Goal: Information Seeking & Learning: Find specific fact

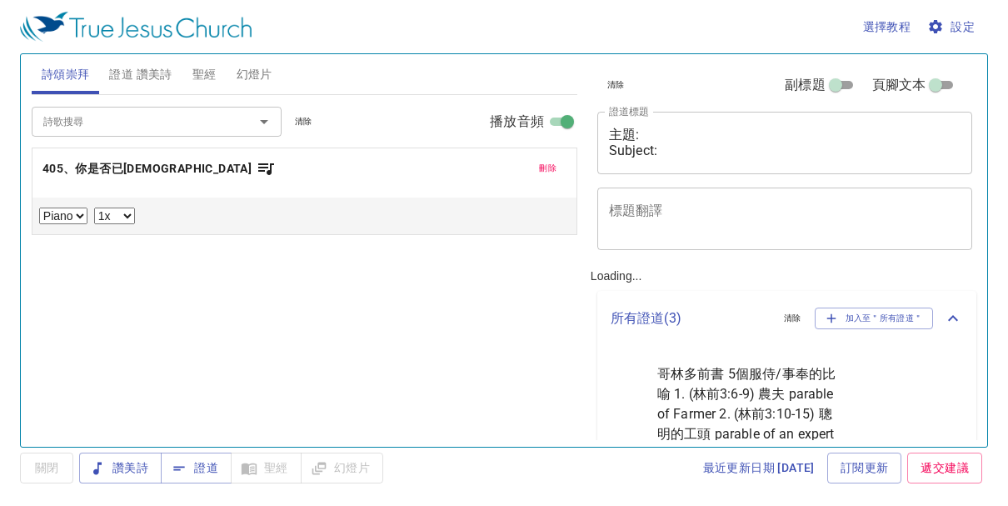
select select "1"
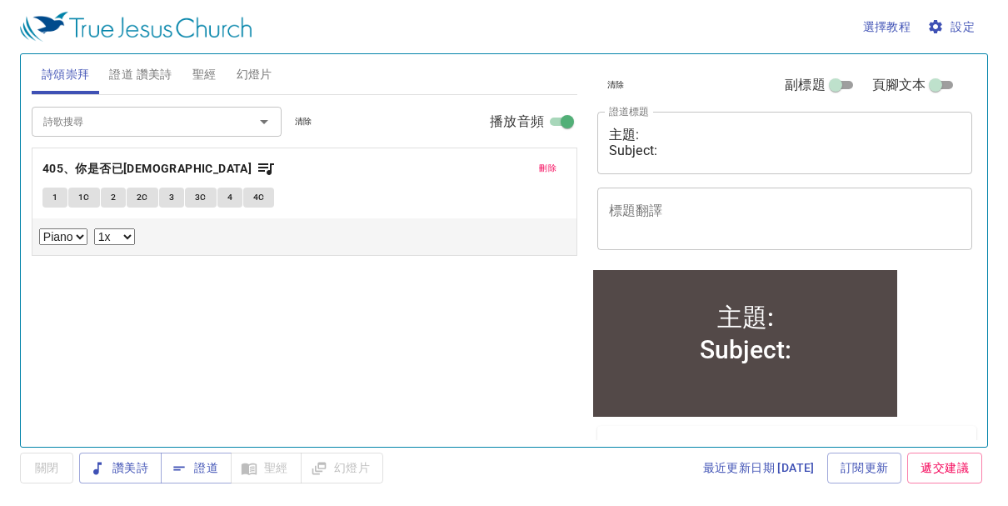
click at [212, 72] on span "聖經" at bounding box center [204, 74] width 24 height 21
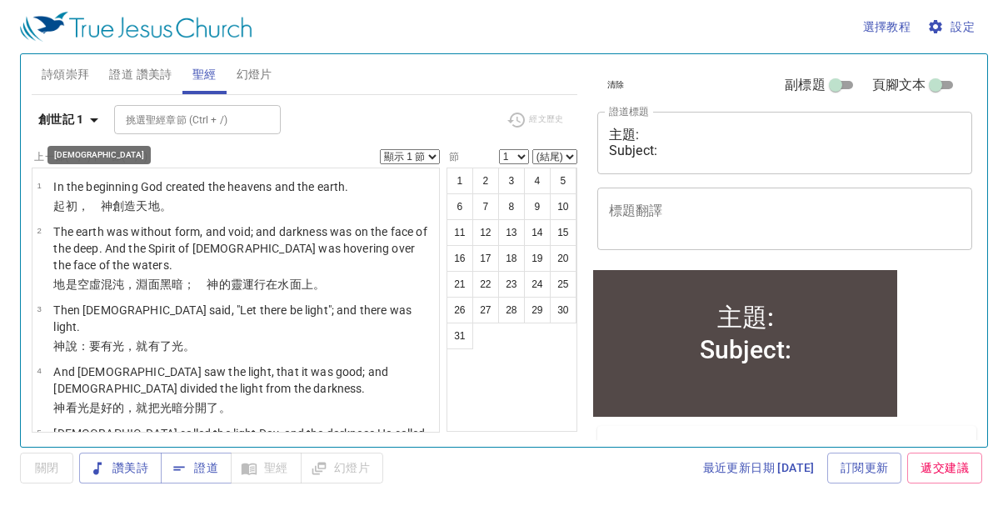
click at [97, 120] on icon "button" at bounding box center [94, 120] width 20 height 20
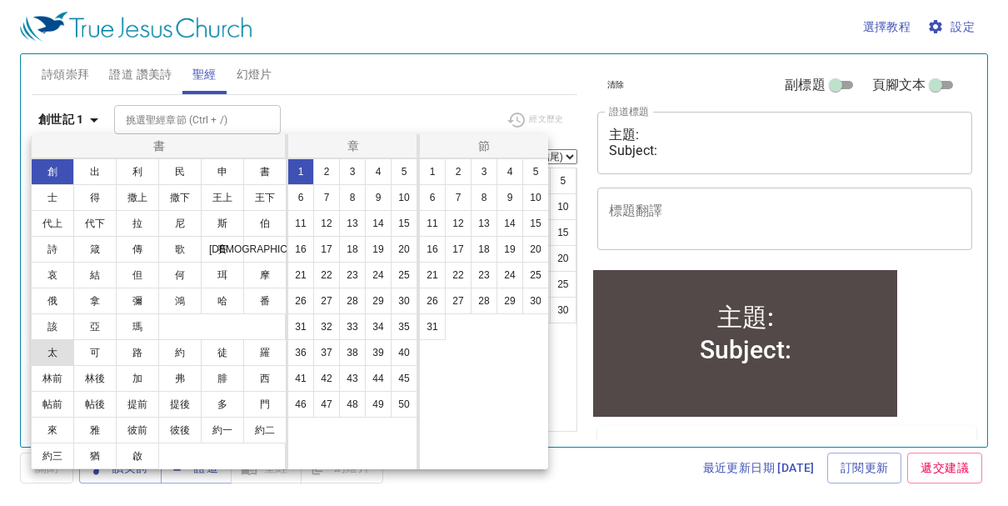
click at [56, 350] on button "太" at bounding box center [52, 352] width 43 height 27
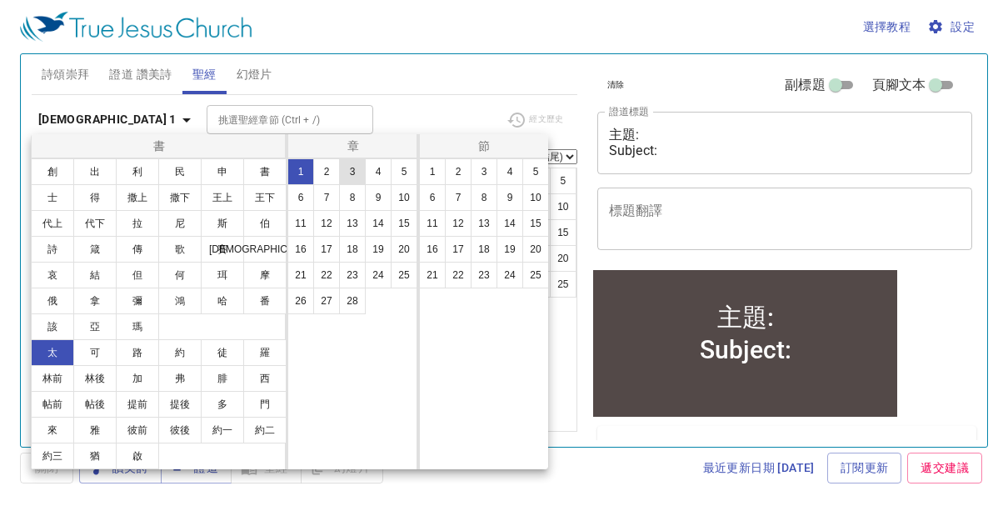
click at [355, 173] on button "3" at bounding box center [352, 171] width 27 height 27
click at [491, 178] on button "3" at bounding box center [484, 171] width 27 height 27
select select "3"
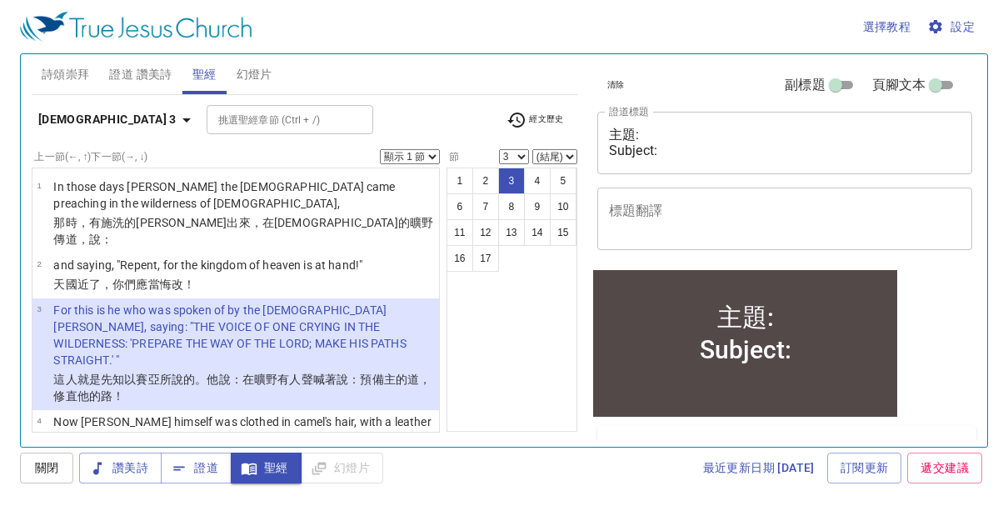
click at [433, 153] on select "顯示 1 節 顯示 2 節 顯示 3 節 顯示 4 節 顯示 5 節" at bounding box center [410, 156] width 60 height 15
click at [380, 149] on select "顯示 1 節 顯示 2 節 顯示 3 節 顯示 4 節 顯示 5 節" at bounding box center [410, 156] width 60 height 15
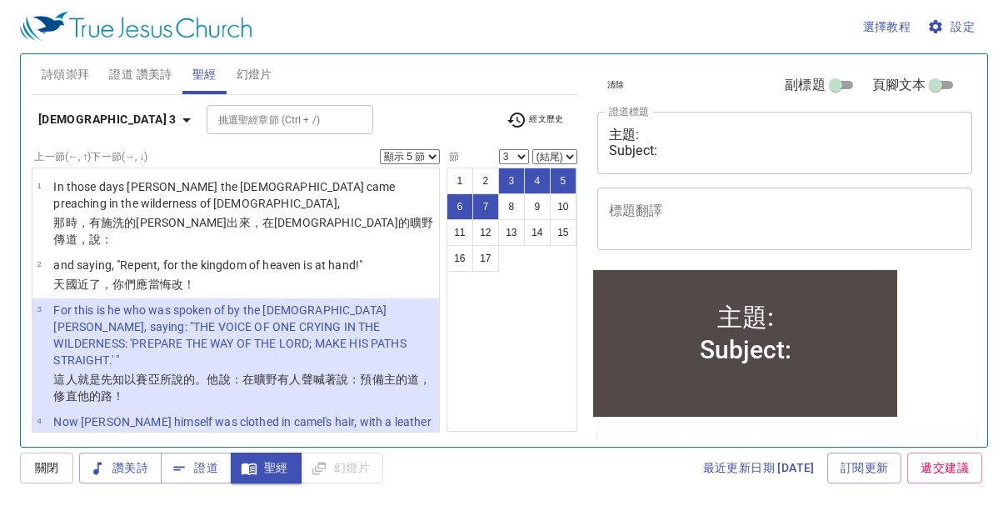
click at [434, 154] on select "顯示 1 節 顯示 2 節 顯示 3 節 顯示 4 節 顯示 5 節" at bounding box center [410, 156] width 60 height 15
click at [380, 149] on select "顯示 1 節 顯示 2 節 顯示 3 節 顯示 4 節 顯示 5 節" at bounding box center [410, 156] width 60 height 15
click at [177, 122] on icon "button" at bounding box center [187, 120] width 20 height 20
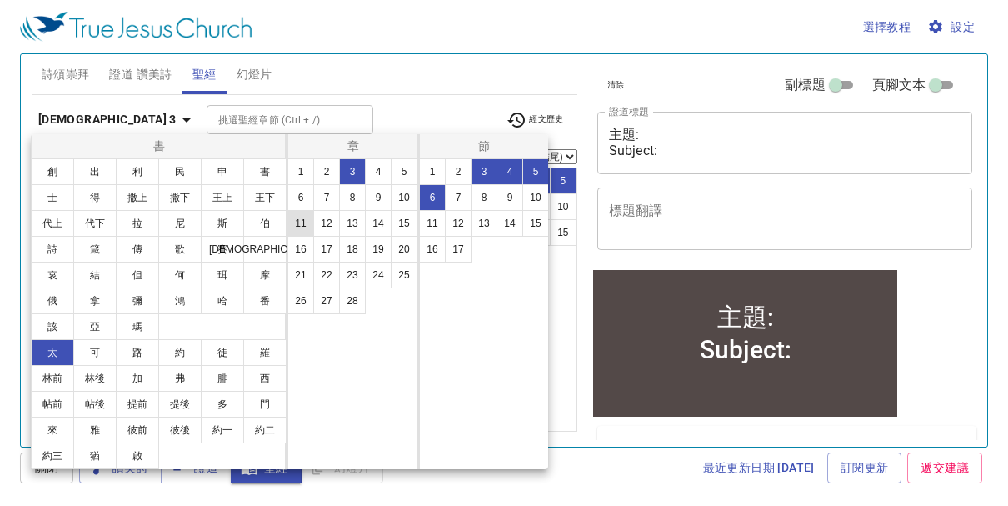
click at [307, 229] on button "11" at bounding box center [300, 223] width 27 height 27
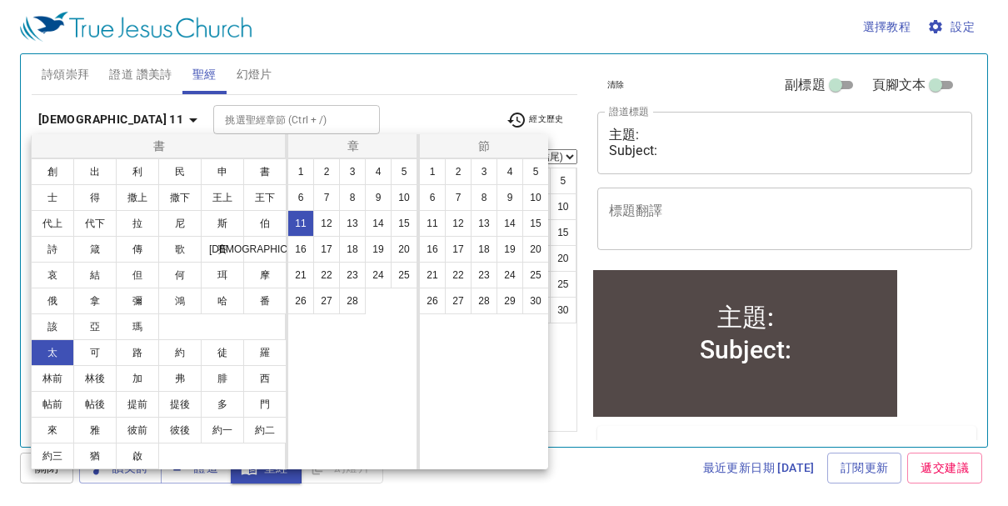
select select "1"
click at [478, 176] on button "3" at bounding box center [484, 171] width 27 height 27
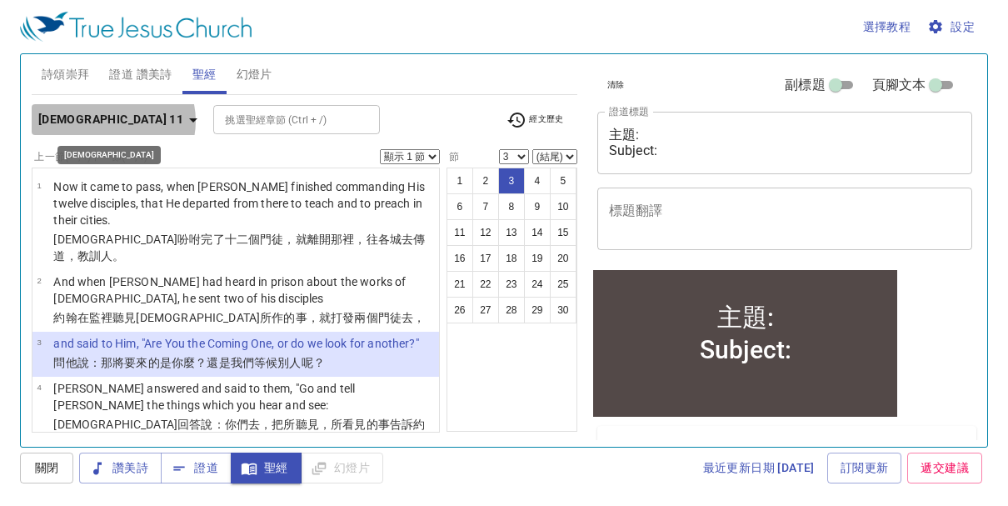
click at [183, 121] on icon "button" at bounding box center [193, 120] width 20 height 20
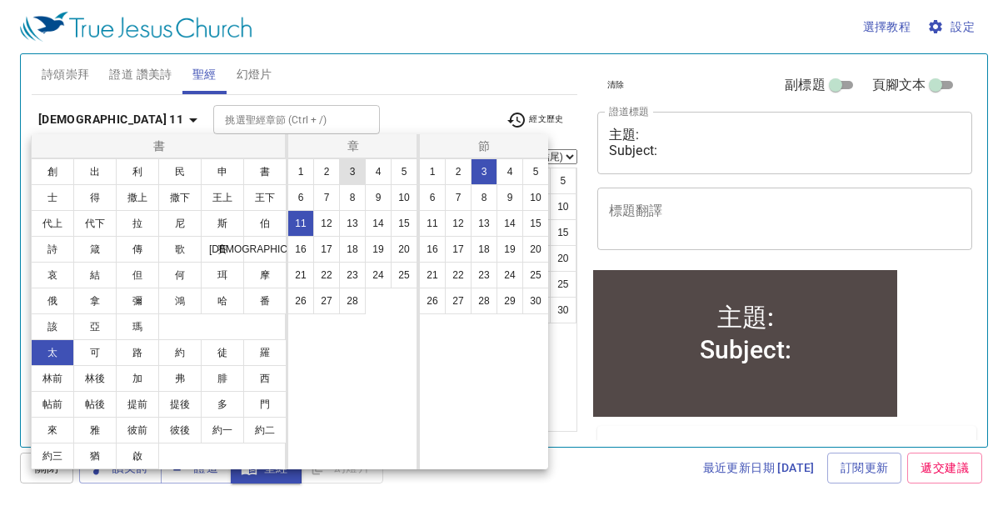
click at [350, 170] on button "3" at bounding box center [352, 171] width 27 height 27
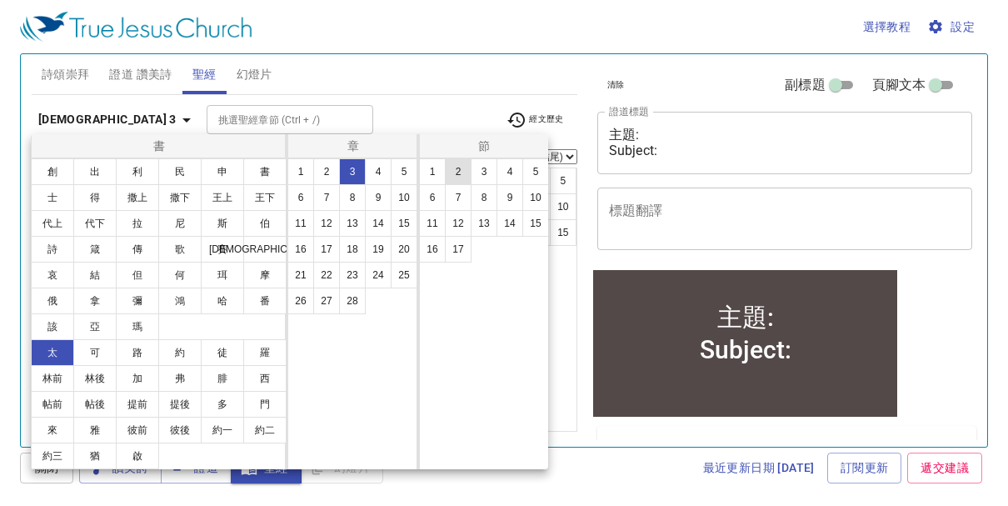
click at [448, 173] on button "2" at bounding box center [458, 171] width 27 height 27
select select "2"
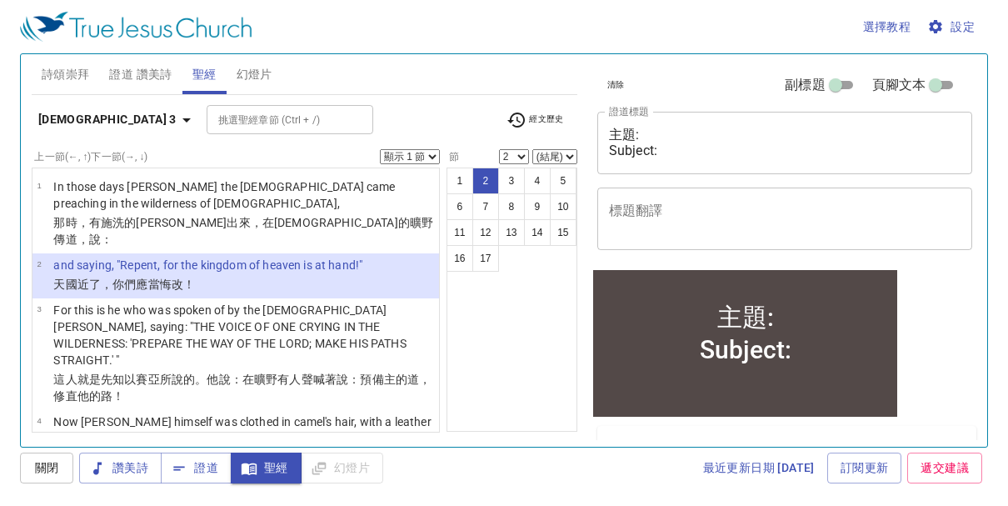
click at [432, 157] on select "顯示 1 節 顯示 2 節 顯示 3 節 顯示 4 節 顯示 5 節" at bounding box center [410, 156] width 60 height 15
click at [380, 149] on select "顯示 1 節 顯示 2 節 顯示 3 節 顯示 4 節 顯示 5 節" at bounding box center [410, 156] width 60 height 15
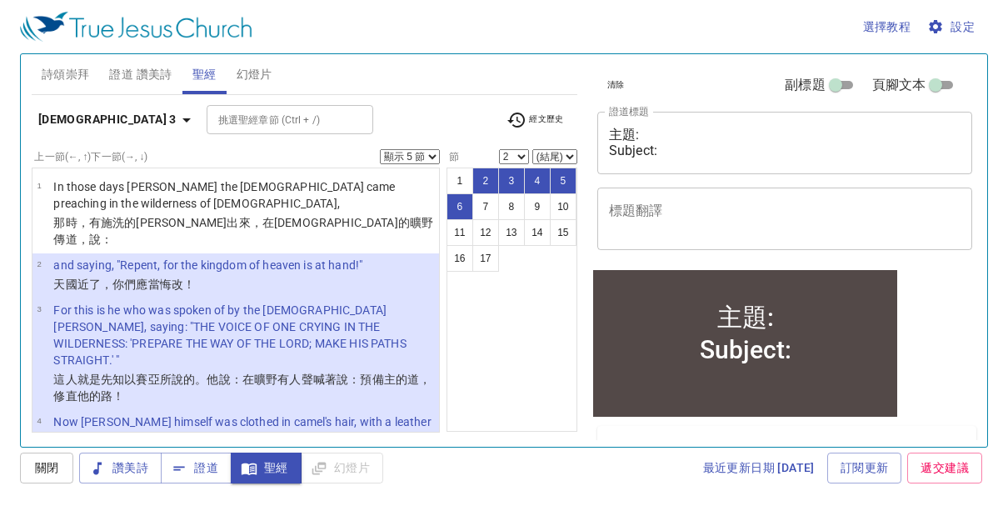
click at [429, 157] on select "顯示 1 節 顯示 2 節 顯示 3 節 顯示 4 節 顯示 5 節" at bounding box center [410, 156] width 60 height 15
select select "3"
click at [380, 149] on select "顯示 1 節 顯示 2 節 顯示 3 節 顯示 4 節 顯示 5 節" at bounding box center [410, 156] width 60 height 15
click at [482, 205] on button "7" at bounding box center [485, 206] width 27 height 27
select select "7"
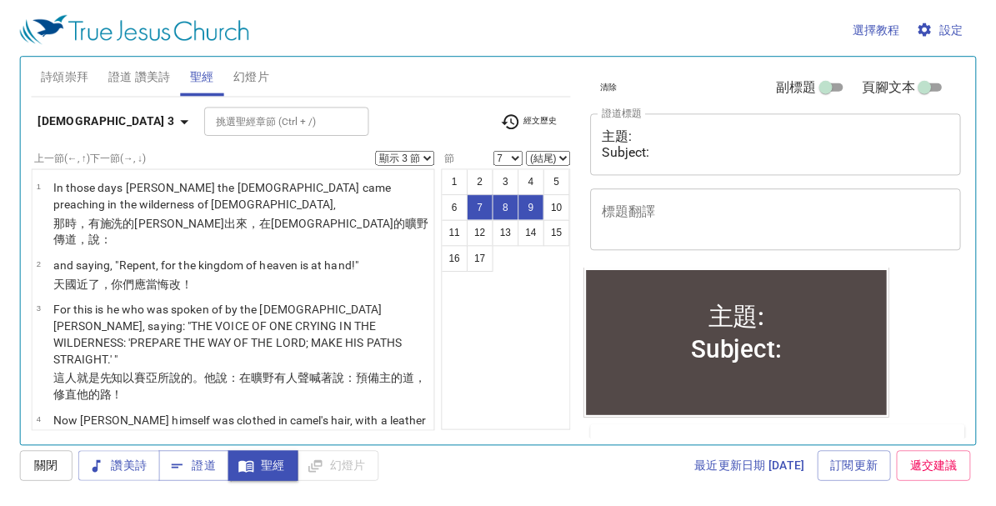
scroll to position [308, 0]
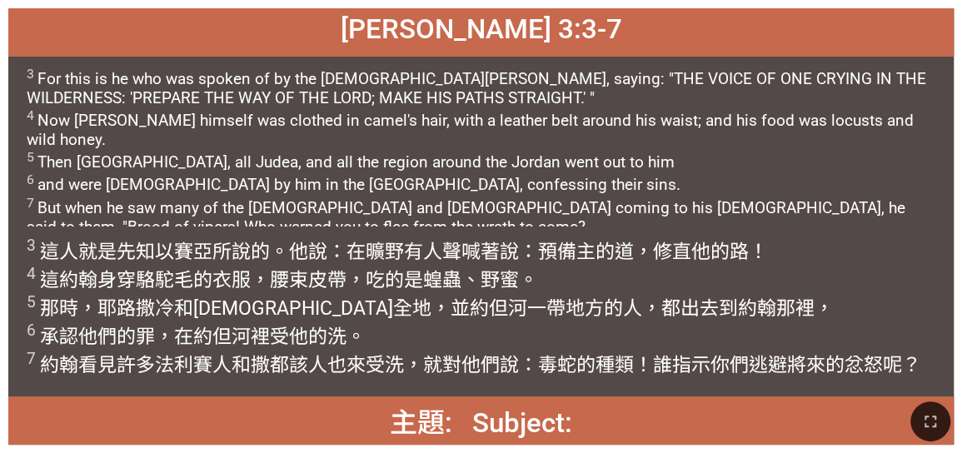
click at [172, 201] on span "3 For this is he who was spoken of by the prophet Isaiah, saying: "THE VOICE OF…" at bounding box center [482, 152] width 910 height 172
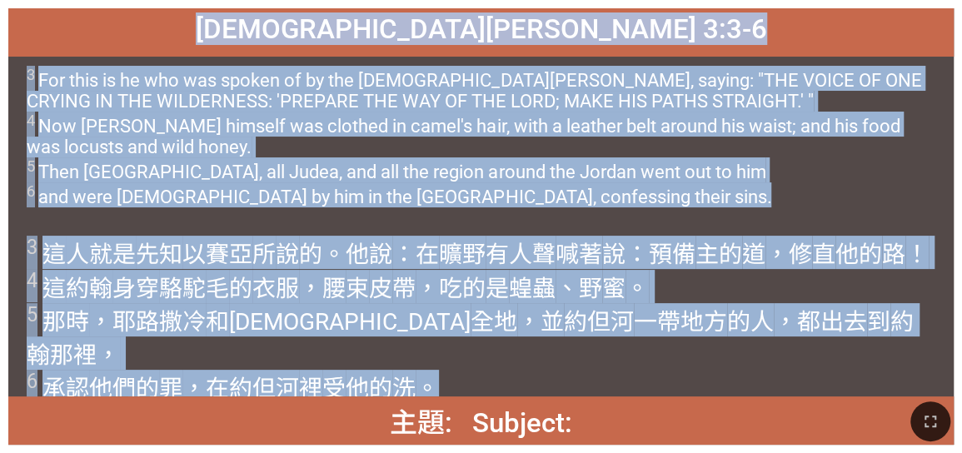
drag, startPoint x: 337, startPoint y: 30, endPoint x: 662, endPoint y: 365, distance: 467.2
click at [443, 355] on div "馬太福音 Matthew 3:3-6 馬太福音 Matthew 3:3-6 3 For this is he who was spoken of by the…" at bounding box center [481, 226] width 946 height 437
copy div "馬太福音 Matthew 3:3-6 馬太福音 Matthew 3:3-6 3 For this is he who was spoken of by the…"
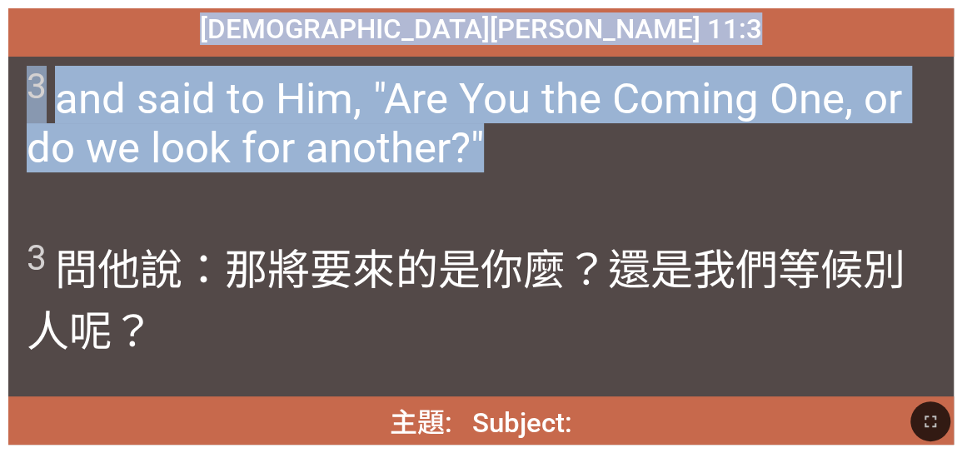
click at [443, 157] on span "3 and said to Him, "Are You the Coming One, or do we look for another?"" at bounding box center [482, 119] width 910 height 107
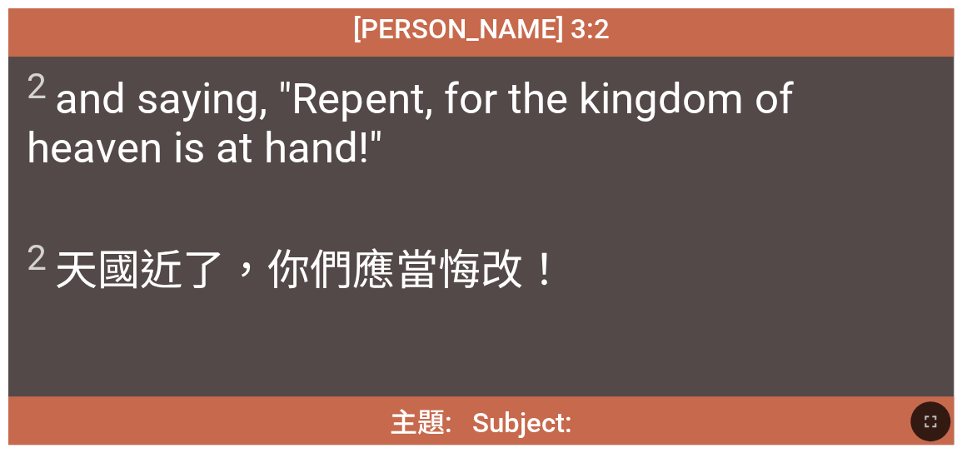
click at [443, 116] on span "2 and saying, "Repent, for the kingdom of heaven is at hand!"" at bounding box center [482, 119] width 910 height 107
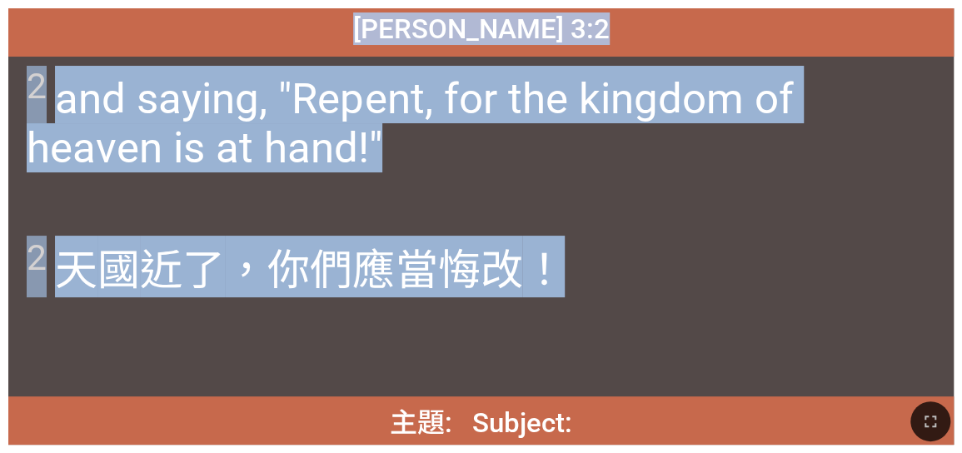
drag, startPoint x: 559, startPoint y: 278, endPoint x: 308, endPoint y: 12, distance: 366.0
click at [308, 12] on div "馬太福音 Matthew 3:2 馬太福音 Matthew 3:2 2 and saying, "Repent, for the kingdom of hea…" at bounding box center [481, 226] width 946 height 437
copy div "馬太福音 Matthew 3:2 馬太福音 Matthew 3:2 2 and saying, "Repent, for the kingdom of hea…"
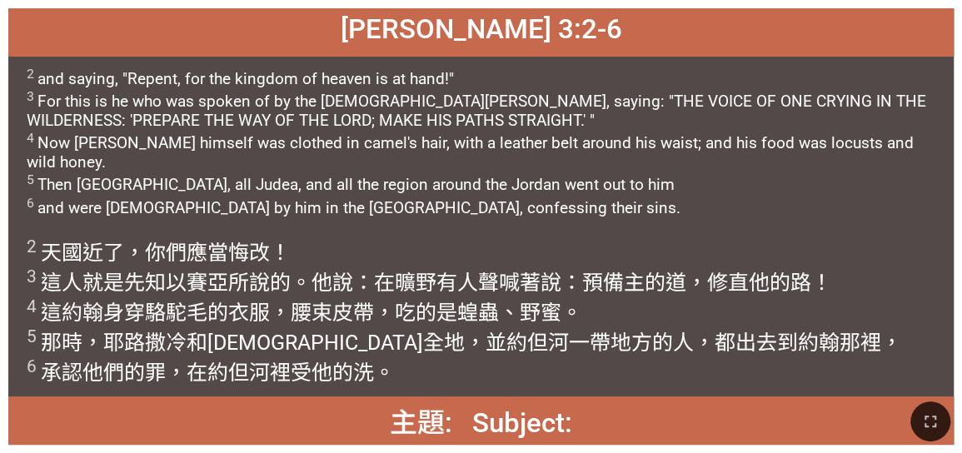
click at [280, 20] on div "馬太福音 Matthew 3:2-6" at bounding box center [481, 32] width 946 height 48
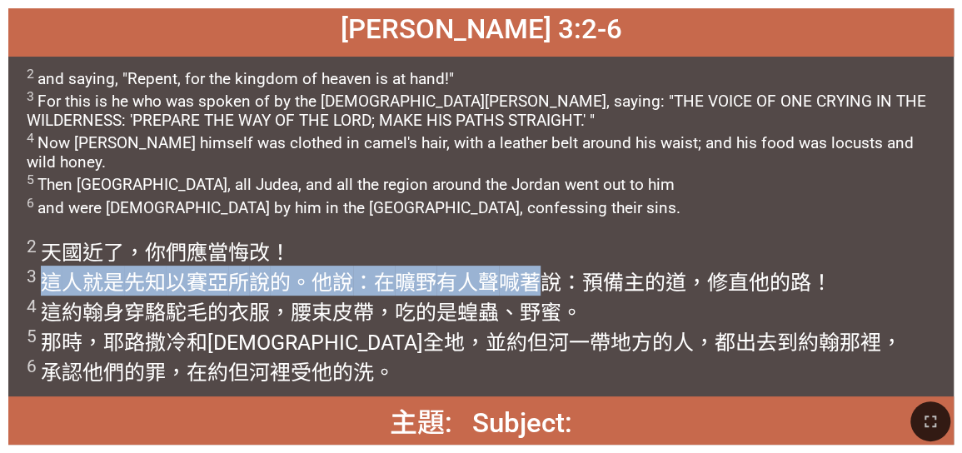
drag, startPoint x: 43, startPoint y: 282, endPoint x: 537, endPoint y: 292, distance: 493.3
click at [443, 292] on wg3340 "！ 3 這 人就是 先知 以賽亞 所 說 的。他說 ：在 曠野 有人聲 喊著 說：預備 主的 道 ，修 直 他的 路 ！ 4 這 約翰 身穿 駱駝 毛 的 衣…" at bounding box center [465, 313] width 876 height 144
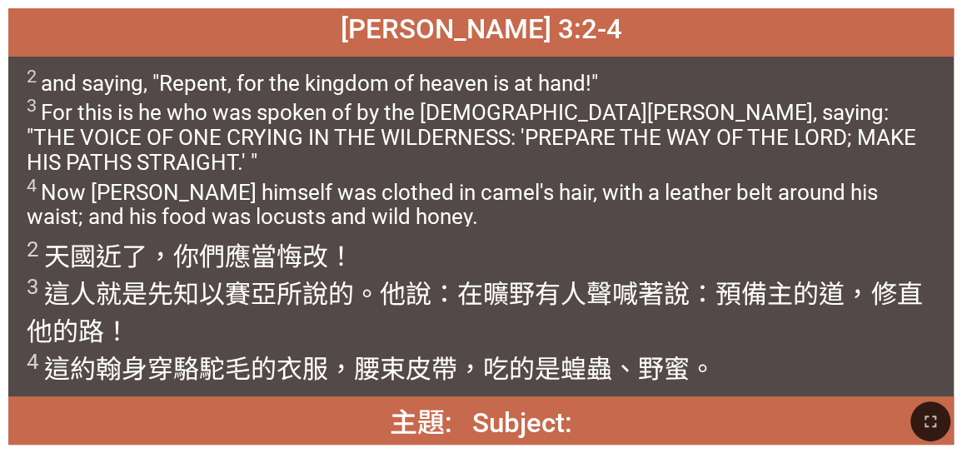
click at [279, 282] on wg2268 "所 說 的。他說 ：在 曠野 有人聲 喊著 說：預備 主的 道 ，修 直 他的 路 ！ 4 這 約翰 身穿 駱駝 毛 的 衣服 ，腰 束 皮 帶 ，吃的 是 …" at bounding box center [475, 332] width 896 height 106
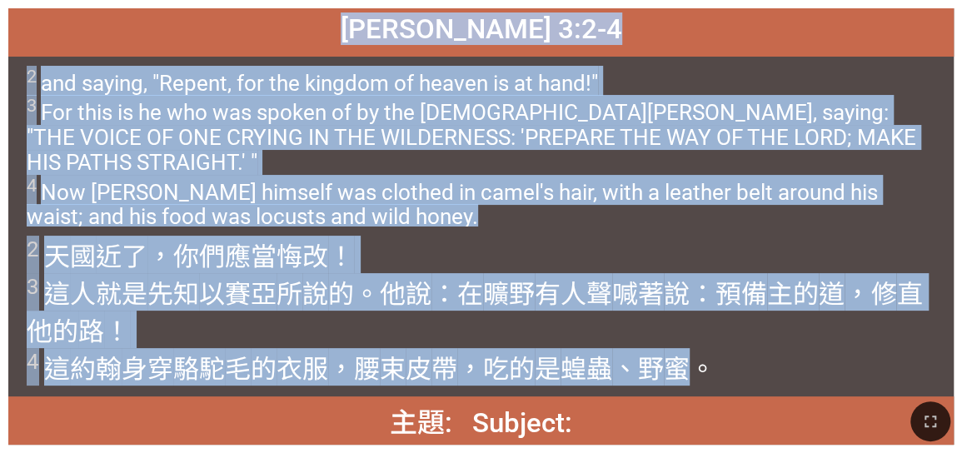
drag, startPoint x: 337, startPoint y: 37, endPoint x: 696, endPoint y: 371, distance: 491.1
click at [443, 355] on div "馬太福音 Matthew 3:2-4 馬太福音 Matthew 3:2-4 2 and saying, "Repent, for the kingdom of…" at bounding box center [481, 226] width 946 height 437
copy div "馬太福音 Matthew 3:2-4 馬太福音 Matthew 3:2-4 2 and saying, "Repent, for the kingdom of…"
click at [443, 298] on wg2048 "有人聲 喊著 說：預備 主的 道 ，修 直 他的 路 ！ 4 這 約翰 身穿 駱駝 毛 的 衣服 ，腰 束 皮 帶 ，吃的 是 蝗蟲 、野 蜜 。" at bounding box center [475, 332] width 896 height 106
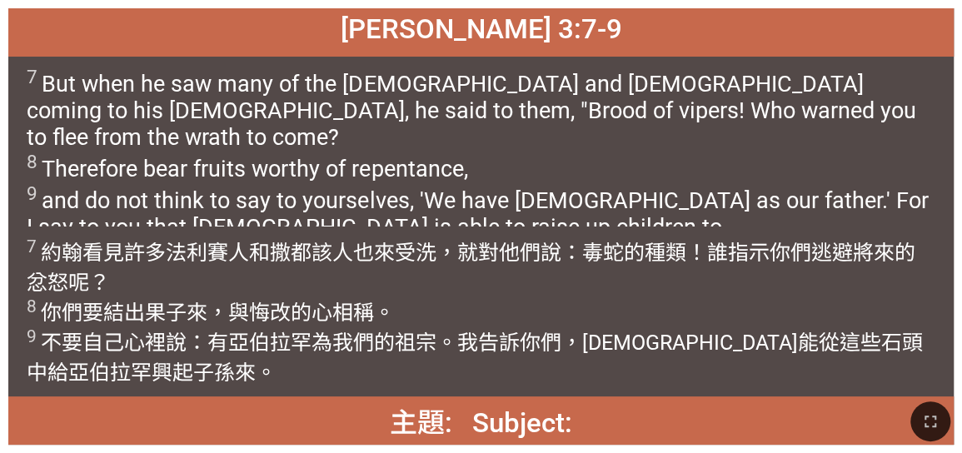
click at [443, 94] on span "7 But when he saw many of the Pharisees and Sadducees coming to his baptism, he…" at bounding box center [482, 167] width 910 height 202
